Goal: Information Seeking & Learning: Learn about a topic

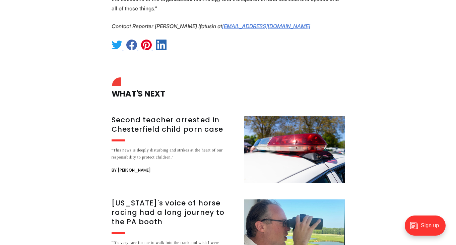
scroll to position [956, 0]
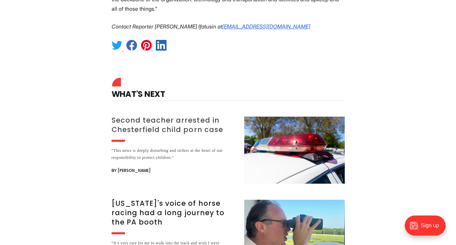
click at [165, 116] on h3 "Second teacher arrested in Chesterfield child porn case" at bounding box center [174, 125] width 125 height 19
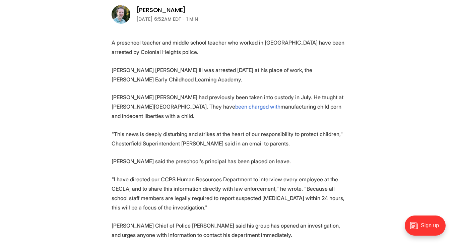
scroll to position [231, 0]
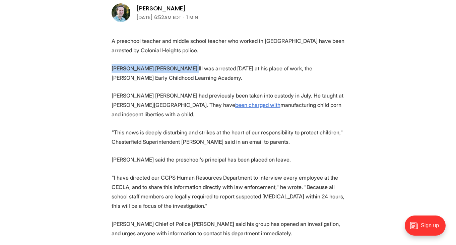
drag, startPoint x: 177, startPoint y: 68, endPoint x: 109, endPoint y: 68, distance: 68.4
click at [109, 68] on section "A preschool teacher and middle school teacher who worked in Chesterfield Public…" at bounding box center [228, 194] width 456 height 316
copy p "Richard Franklin Troshak III"
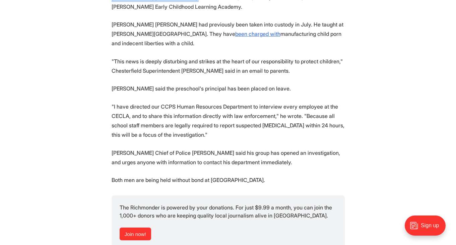
scroll to position [303, 0]
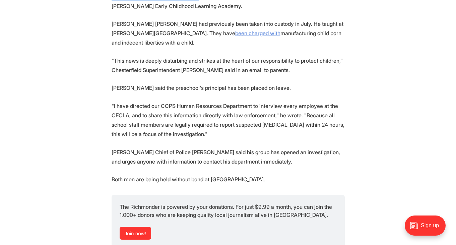
click at [235, 32] on link "been charged with" at bounding box center [257, 33] width 45 height 7
